Goal: Find specific page/section: Find specific page/section

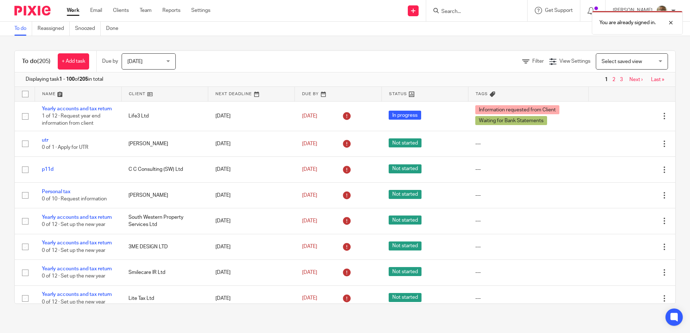
click at [465, 10] on div "You are already signed in." at bounding box center [514, 20] width 338 height 27
click at [478, 17] on div "You are already signed in." at bounding box center [514, 20] width 338 height 27
click at [476, 13] on div "You are already signed in." at bounding box center [514, 20] width 338 height 27
drag, startPoint x: 476, startPoint y: 13, endPoint x: 472, endPoint y: 11, distance: 3.9
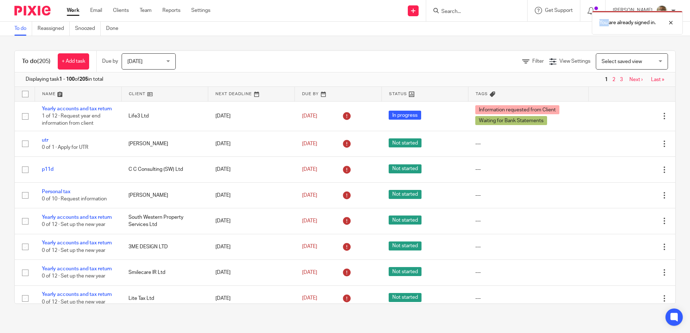
click at [472, 11] on div "You are already signed in." at bounding box center [514, 20] width 338 height 27
drag, startPoint x: 472, startPoint y: 11, endPoint x: 468, endPoint y: 10, distance: 4.7
click at [468, 10] on div "You are already signed in." at bounding box center [514, 20] width 338 height 27
click at [113, 13] on link "Clients" at bounding box center [121, 10] width 16 height 7
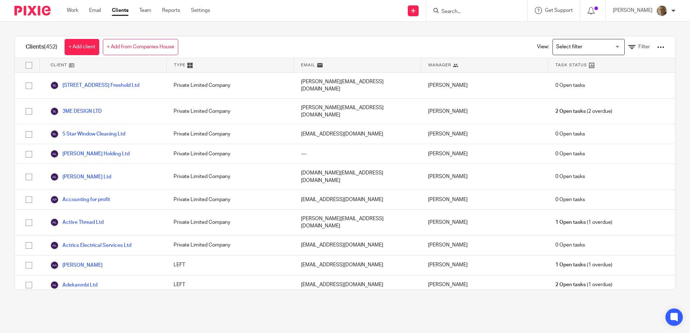
click at [478, 10] on input "Search" at bounding box center [473, 12] width 65 height 6
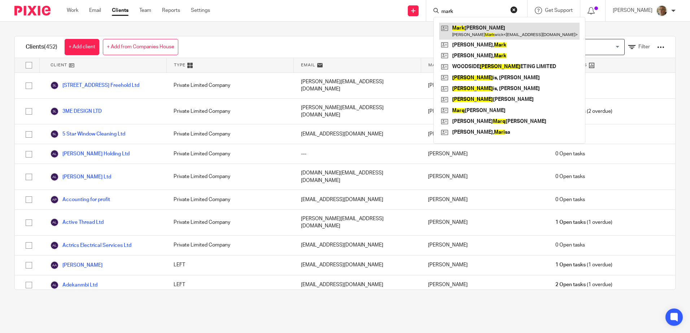
type input "mark"
click at [501, 29] on link at bounding box center [509, 31] width 140 height 17
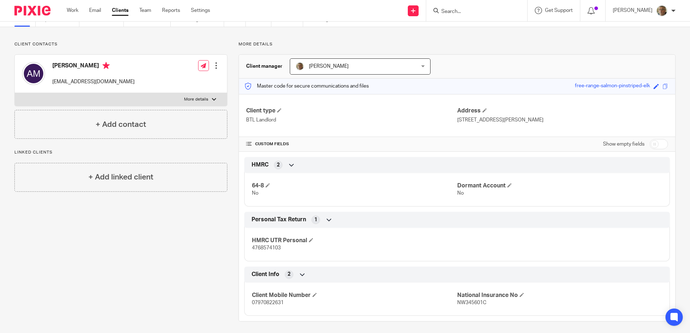
scroll to position [38, 0]
